Goal: Transaction & Acquisition: Purchase product/service

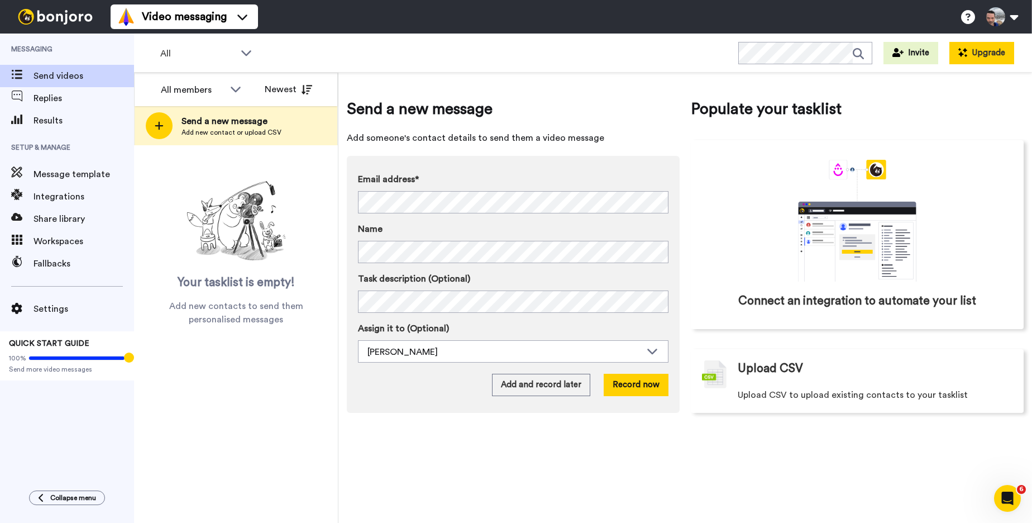
click at [977, 55] on button "Upgrade" at bounding box center [981, 53] width 65 height 22
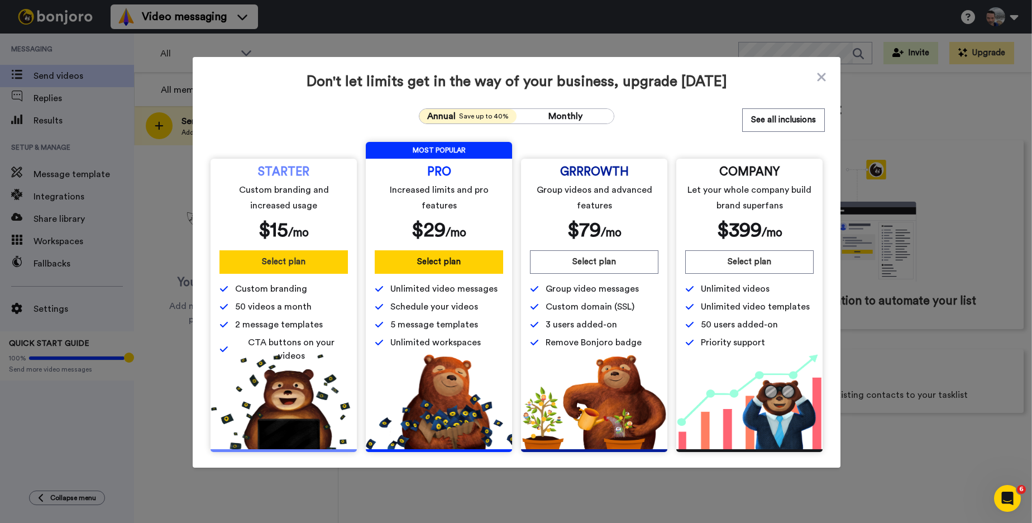
click at [279, 265] on button "Select plan" at bounding box center [283, 261] width 128 height 23
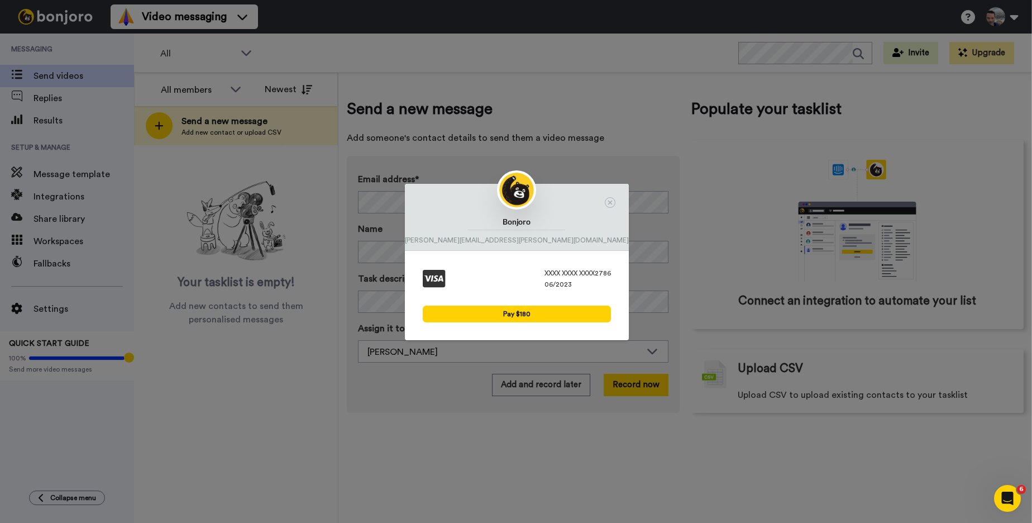
click at [545, 273] on div "XXXX XXXX XXXX 2786" at bounding box center [578, 273] width 66 height 9
click at [605, 203] on icon at bounding box center [610, 202] width 11 height 11
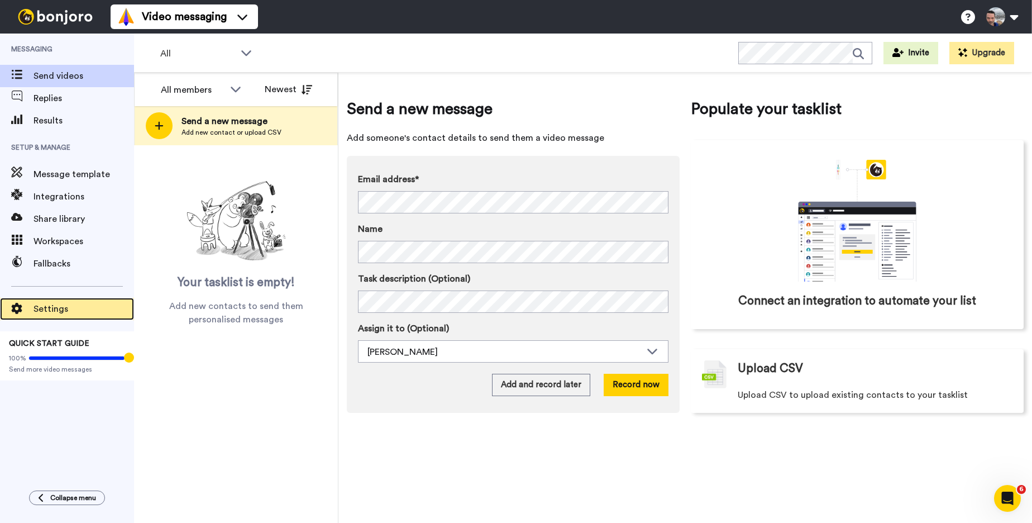
click at [46, 311] on span "Settings" at bounding box center [84, 308] width 101 height 13
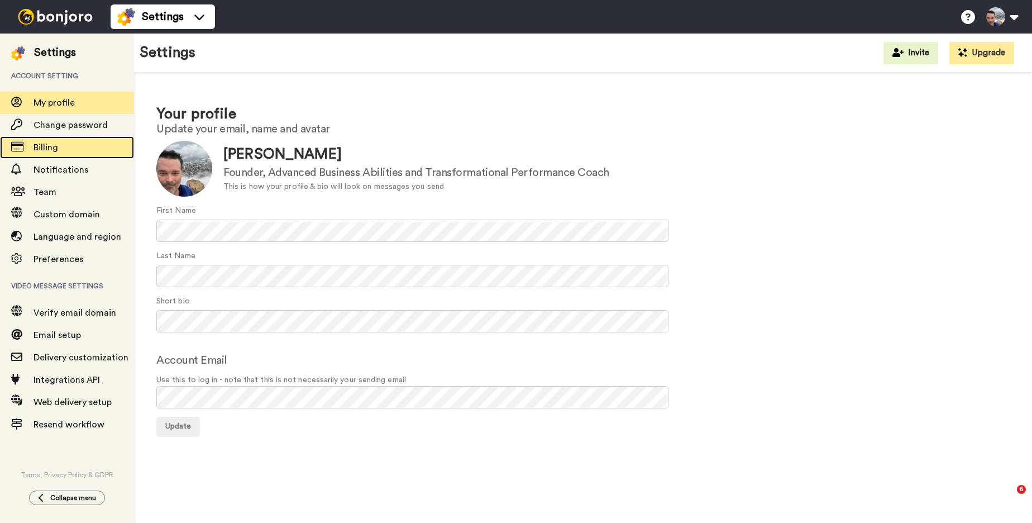
click at [47, 149] on span "Billing" at bounding box center [46, 147] width 25 height 9
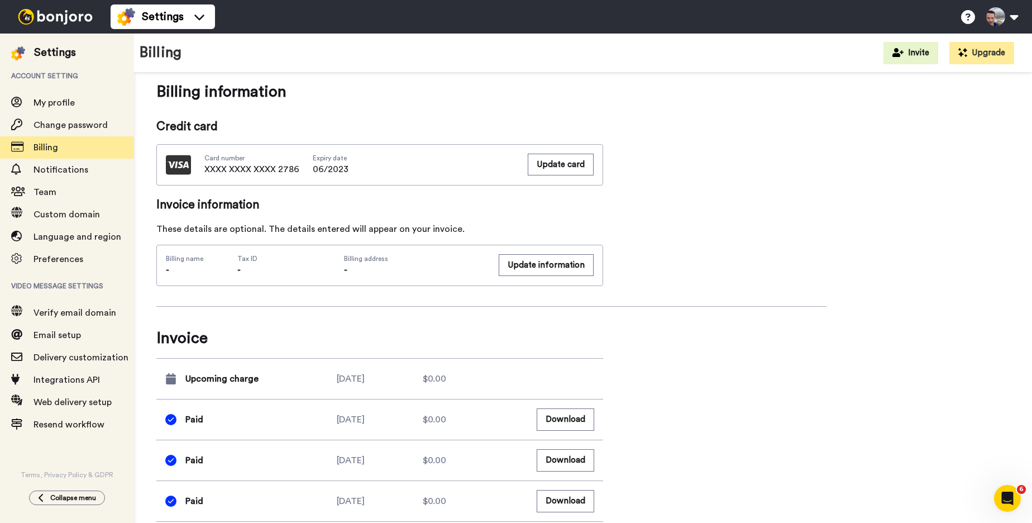
scroll to position [462, 0]
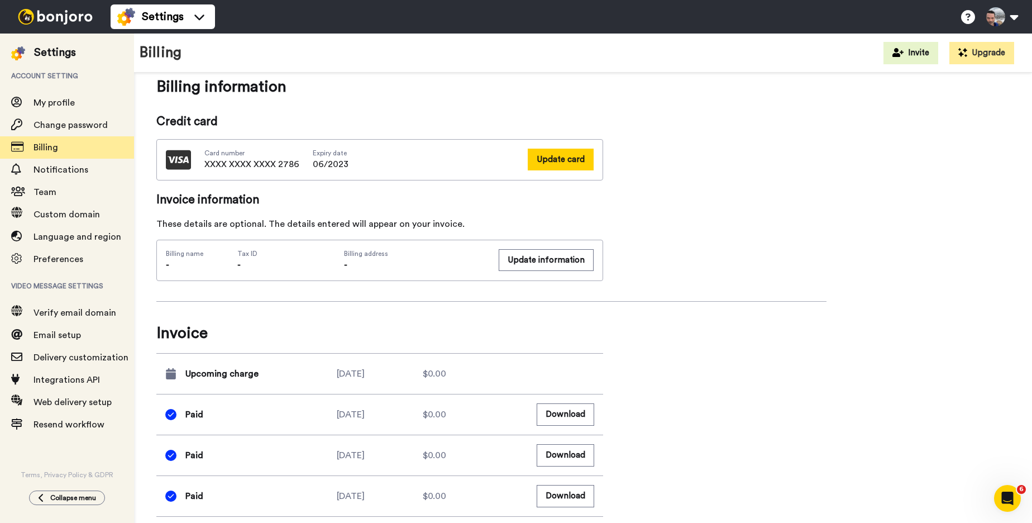
click at [560, 161] on button "Update card" at bounding box center [561, 160] width 66 height 22
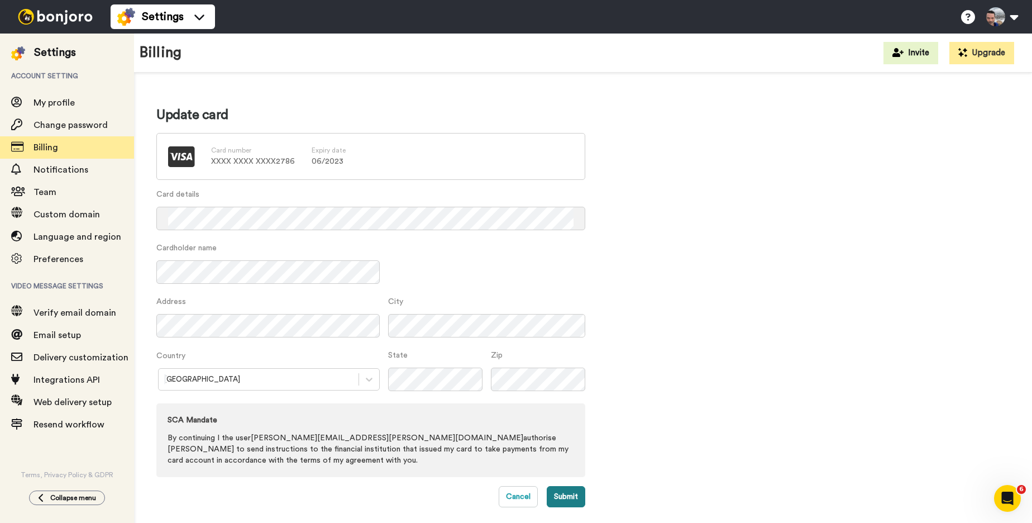
click at [562, 493] on button "Submit" at bounding box center [566, 496] width 39 height 21
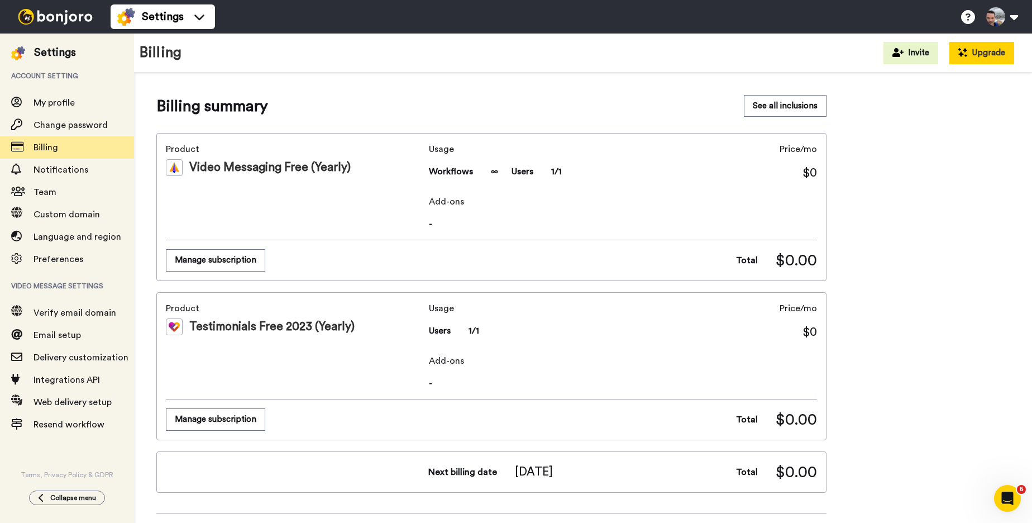
click at [985, 54] on button "Upgrade" at bounding box center [981, 53] width 65 height 22
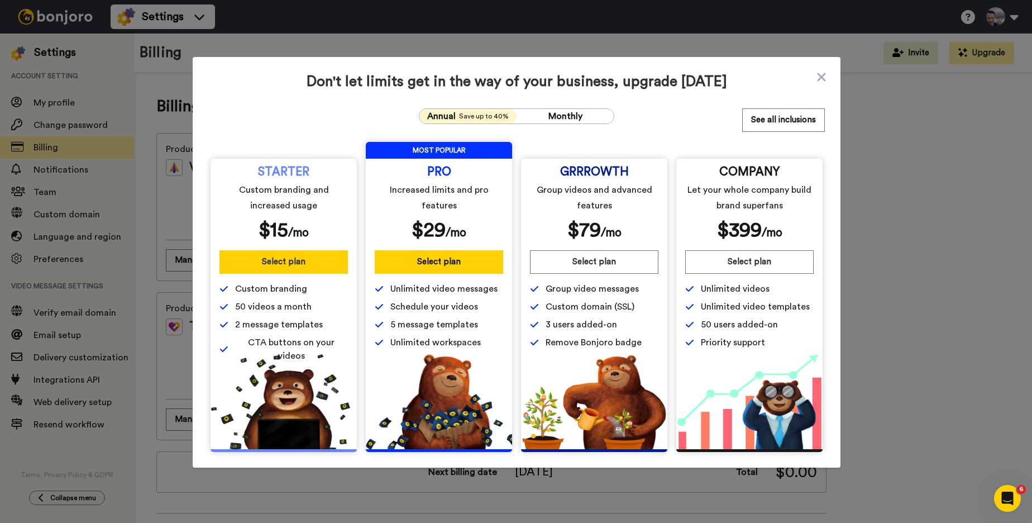
click at [268, 256] on button "Select plan" at bounding box center [283, 261] width 128 height 23
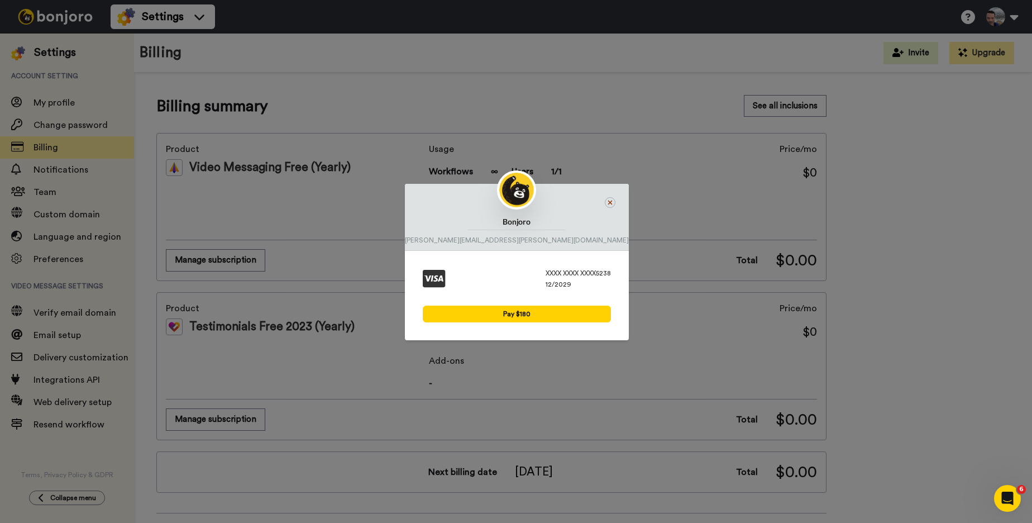
click at [605, 202] on icon at bounding box center [610, 202] width 11 height 11
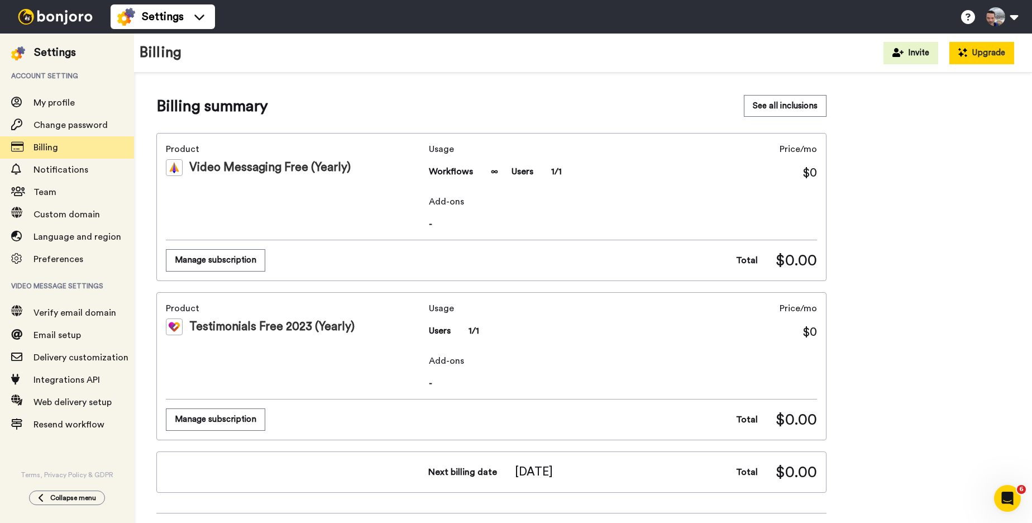
click at [978, 50] on button "Upgrade" at bounding box center [981, 53] width 65 height 22
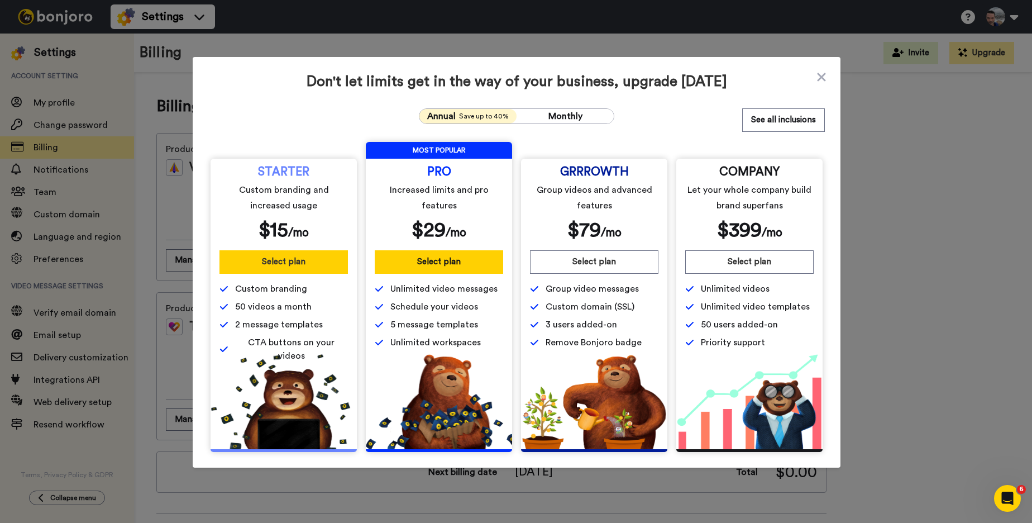
click at [283, 262] on button "Select plan" at bounding box center [283, 261] width 128 height 23
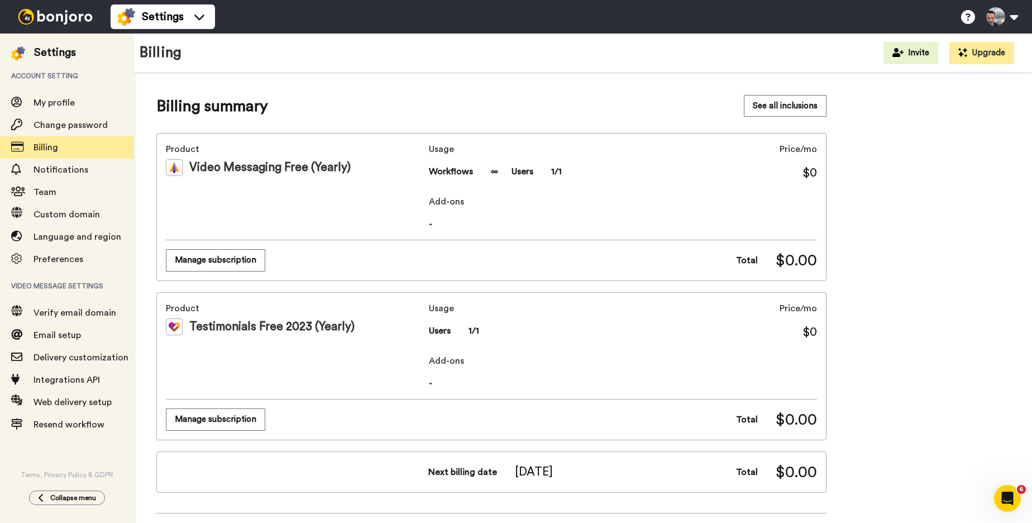
click at [509, 313] on button "Pay $180" at bounding box center [517, 314] width 188 height 17
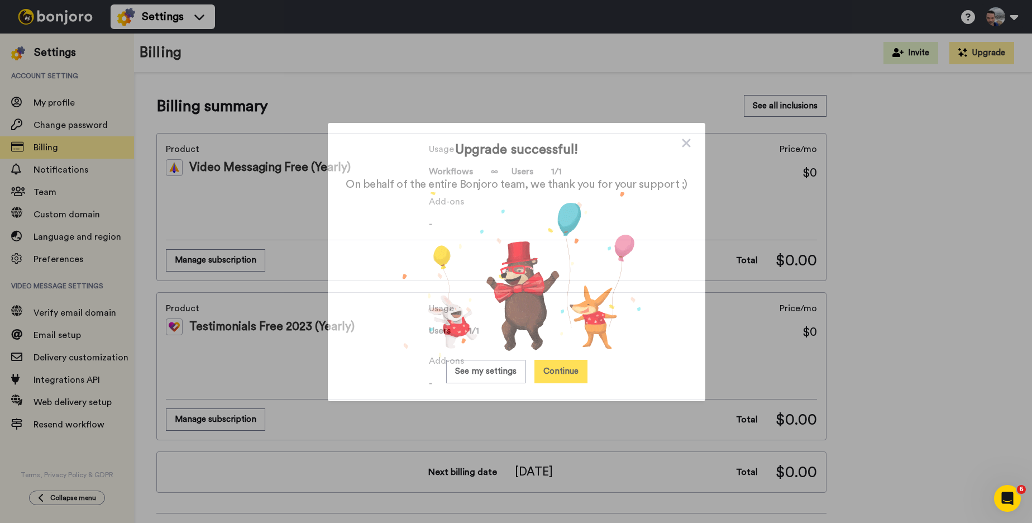
click at [895, 162] on div "Upgrade successful! On behalf of the entire Bonjoro team, we thank you for your…" at bounding box center [516, 261] width 1032 height 523
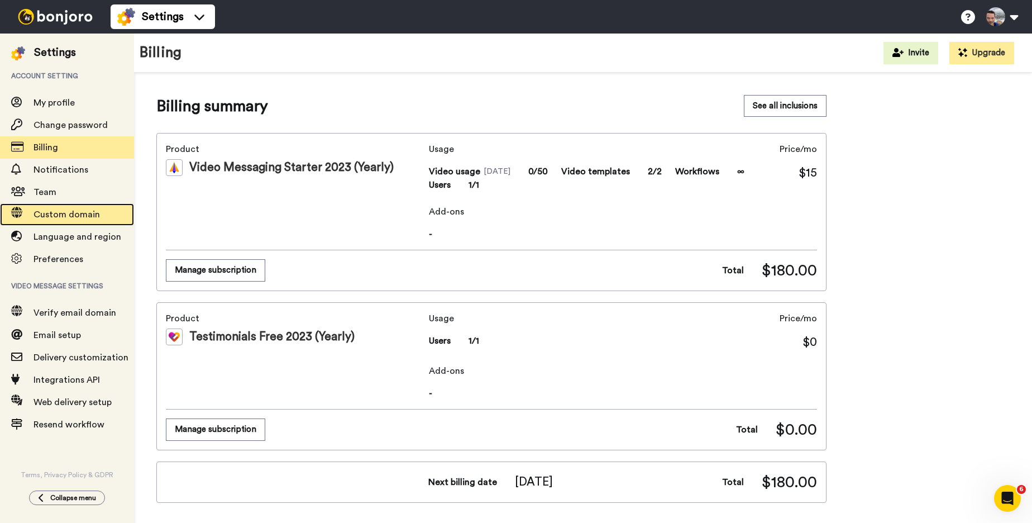
click at [55, 213] on span "Custom domain" at bounding box center [67, 214] width 66 height 9
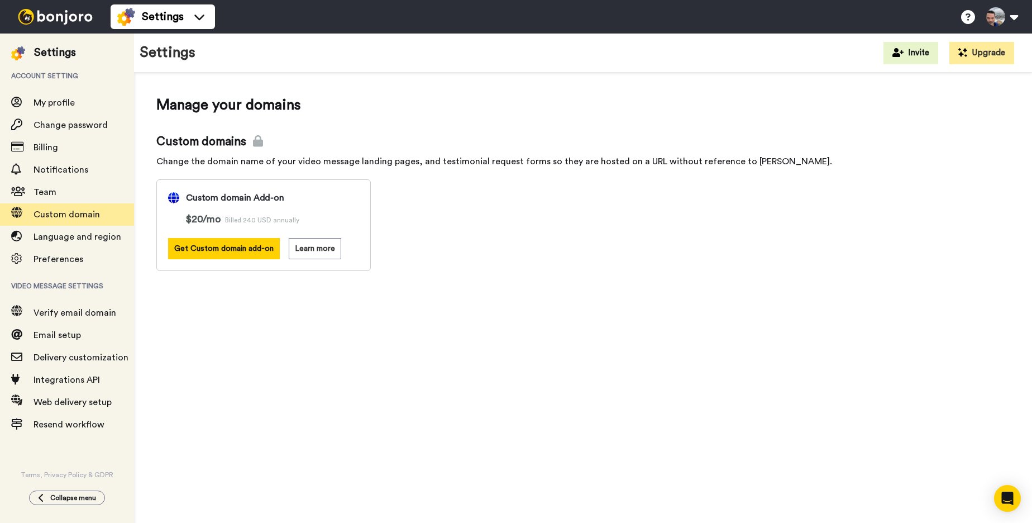
click at [932, 254] on div "Custom domains Change the domain name of your video message landing pages, and …" at bounding box center [582, 201] width 853 height 137
click at [628, 208] on div "Custom domains Change the domain name of your video message landing pages, and …" at bounding box center [582, 201] width 853 height 137
click at [784, 218] on div "Custom domains Change the domain name of your video message landing pages, and …" at bounding box center [582, 201] width 853 height 137
click at [64, 308] on span "Verify email domain" at bounding box center [75, 312] width 83 height 9
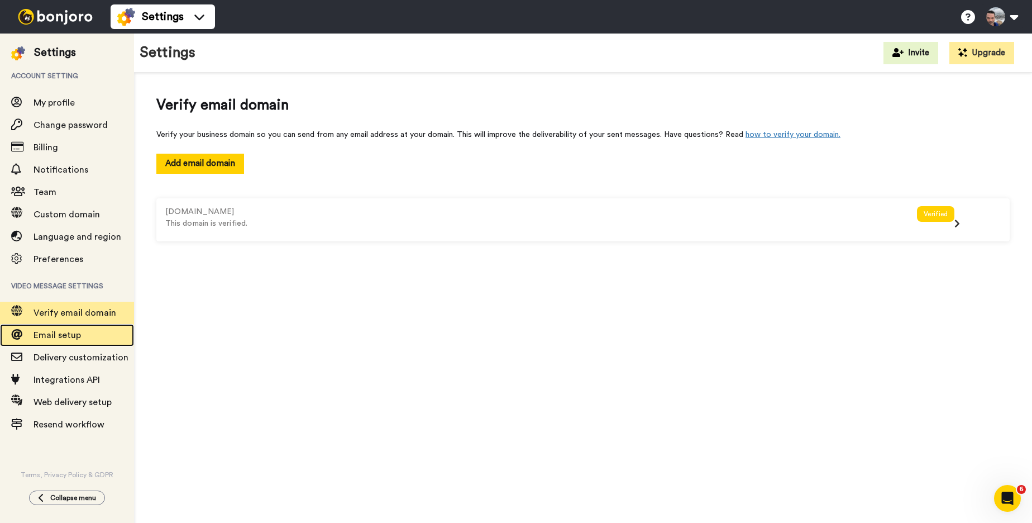
click at [79, 332] on span "Email setup" at bounding box center [57, 335] width 47 height 9
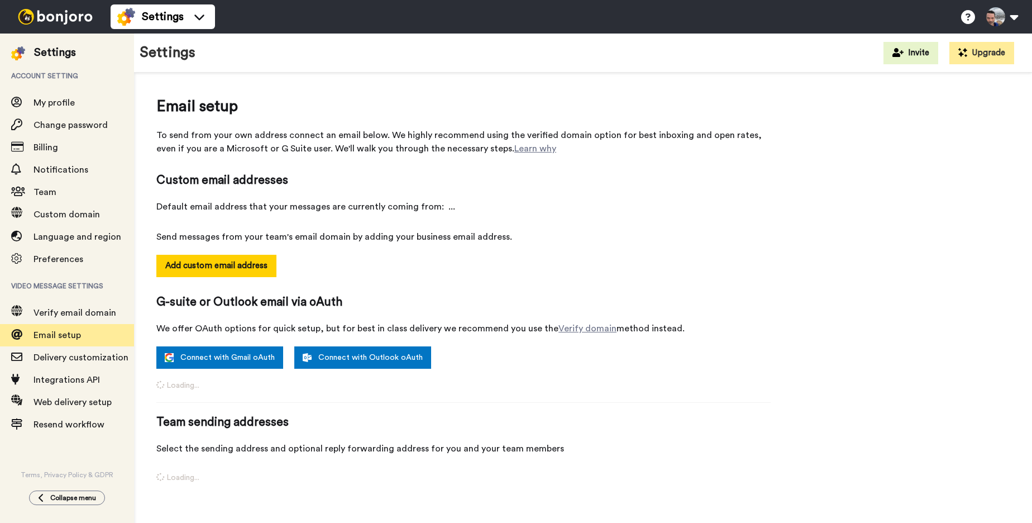
select select "48278"
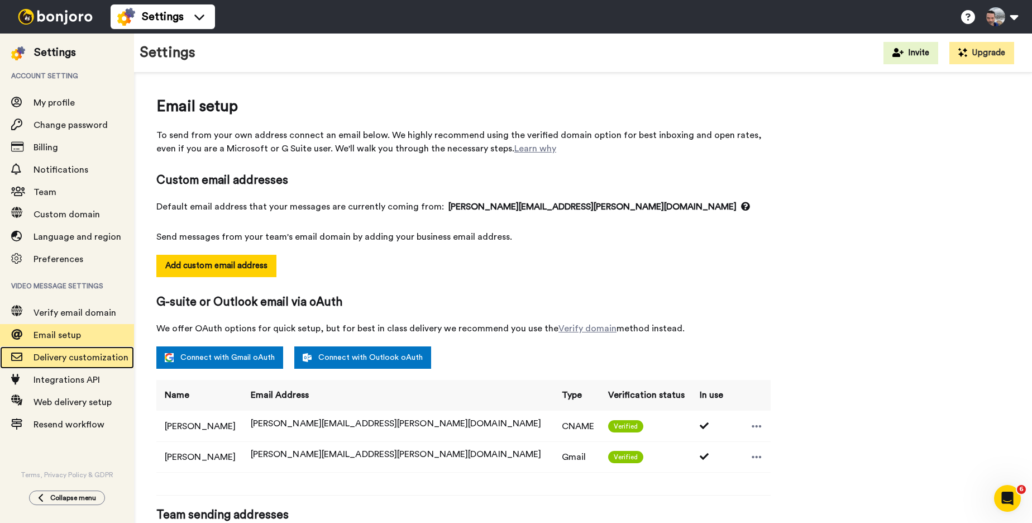
click at [54, 365] on div "Delivery customization" at bounding box center [67, 357] width 134 height 22
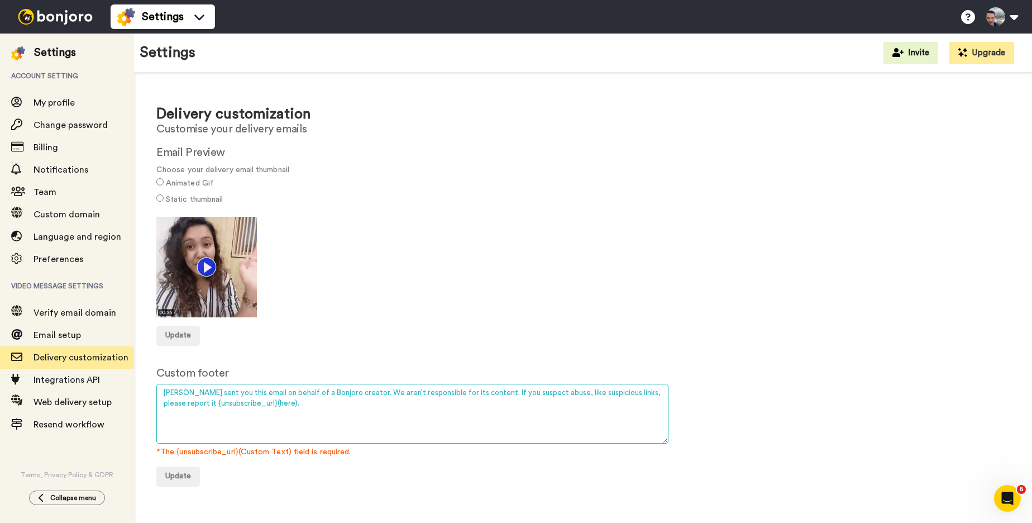
click at [277, 403] on textarea "[PERSON_NAME] sent you this email on behalf of a Bonjoro creator. We aren’t res…" at bounding box center [412, 414] width 512 height 60
drag, startPoint x: 277, startPoint y: 403, endPoint x: 163, endPoint y: 392, distance: 115.1
click at [163, 392] on textarea "Bonjoro sent you this email on behalf of a Bonjoro creator. We aren’t responsib…" at bounding box center [412, 414] width 512 height 60
click at [300, 411] on textarea "Bonjoro sent you this email on behalf of a Bonjoro creator. We aren’t responsib…" at bounding box center [412, 414] width 512 height 60
click at [164, 394] on textarea "Bonjoro sent you this email on behalf of a Bonjoro creator. We aren’t responsib…" at bounding box center [412, 414] width 512 height 60
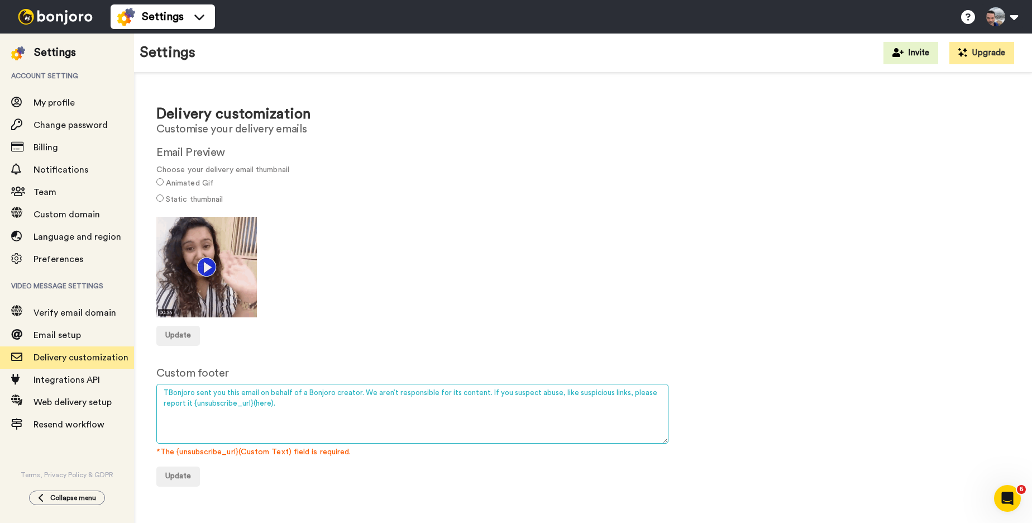
type textarea "Bonjoro sent you this email on behalf of a Bonjoro creator. We aren’t responsib…"
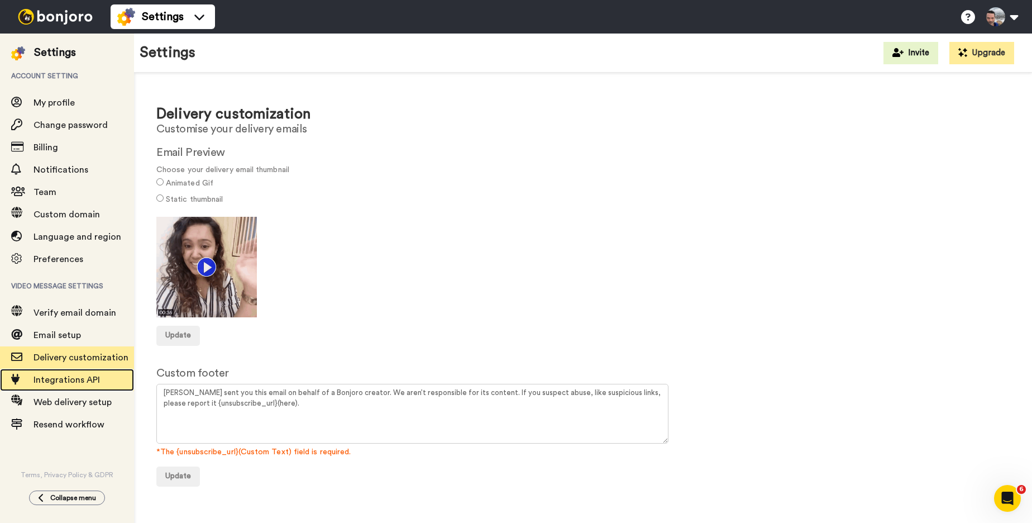
click at [51, 377] on span "Integrations API" at bounding box center [67, 379] width 66 height 9
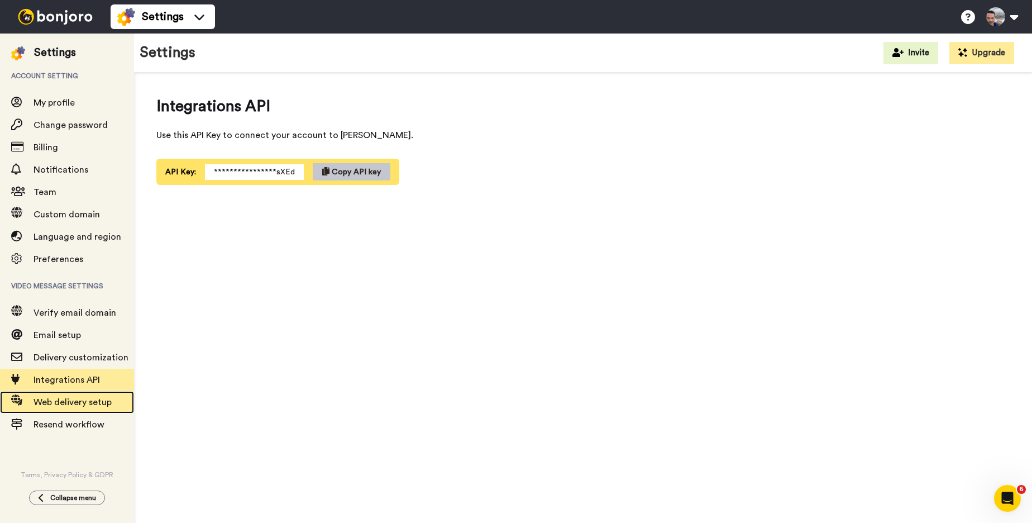
click at [55, 402] on span "Web delivery setup" at bounding box center [73, 402] width 78 height 9
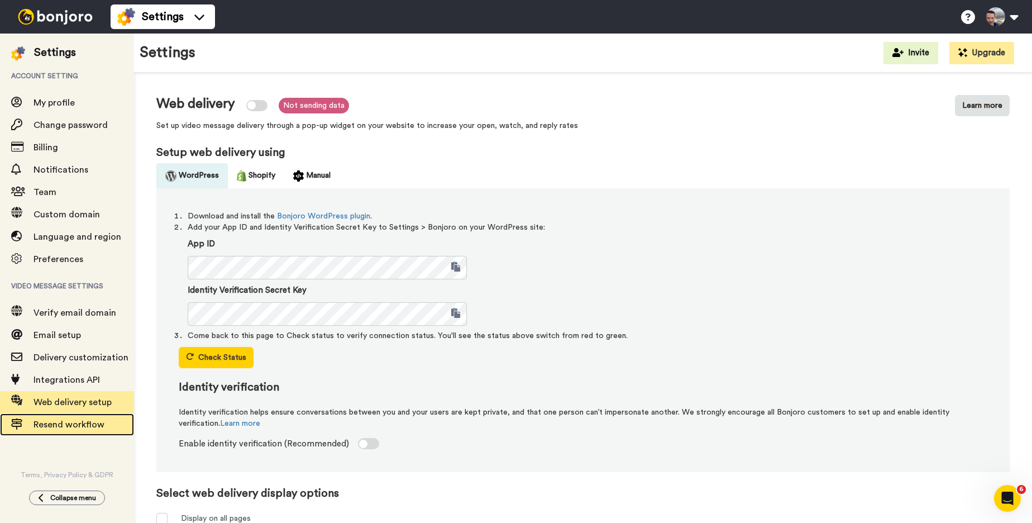
click at [49, 426] on span "Resend workflow" at bounding box center [69, 424] width 71 height 9
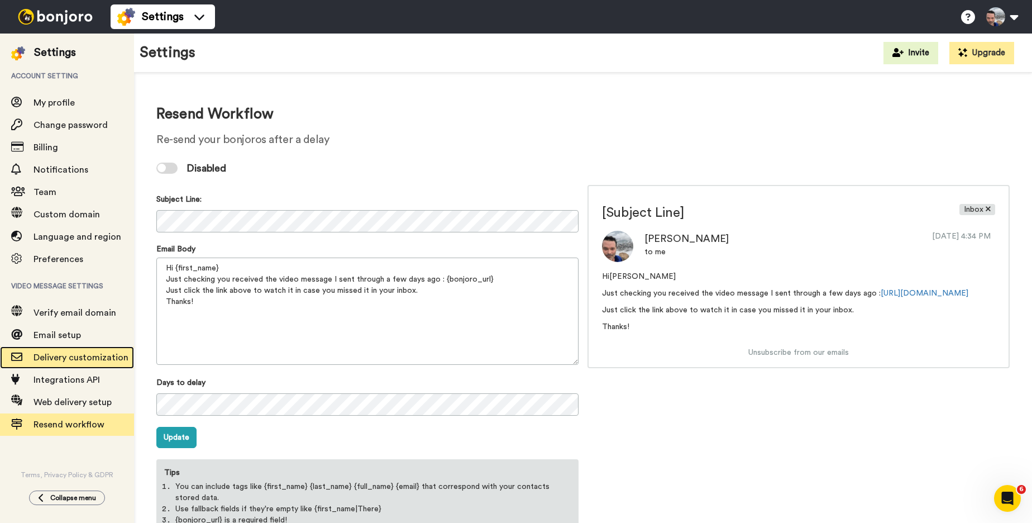
click at [47, 358] on span "Delivery customization" at bounding box center [81, 357] width 95 height 9
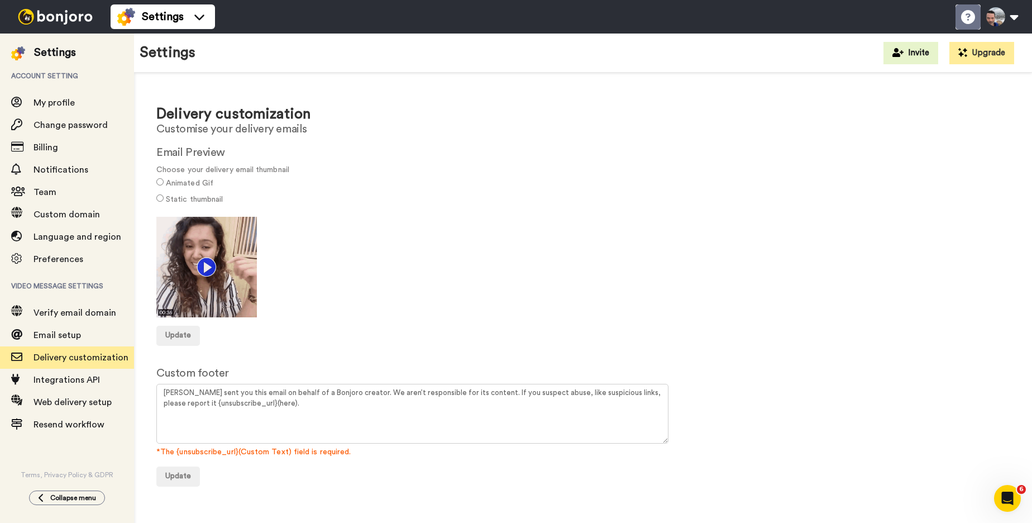
click at [968, 17] on icon at bounding box center [968, 17] width 14 height 14
